Goal: Task Accomplishment & Management: Use online tool/utility

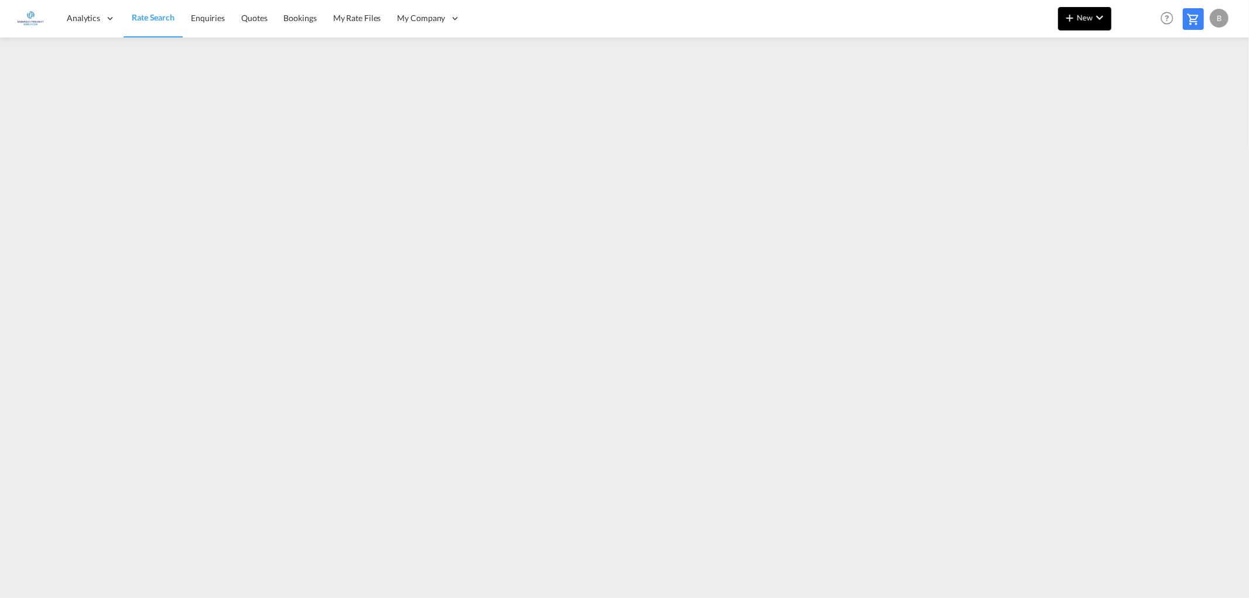
click at [1095, 16] on md-icon "icon-chevron-down" at bounding box center [1100, 18] width 14 height 14
click at [1140, 88] on span "Ratesheet" at bounding box center [1133, 87] width 13 height 23
click at [142, 19] on span "Rate Search" at bounding box center [153, 18] width 42 height 10
